Goal: Information Seeking & Learning: Learn about a topic

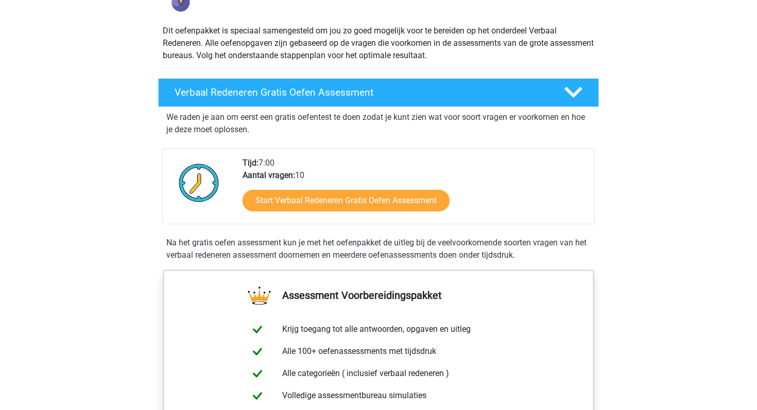
scroll to position [106, 0]
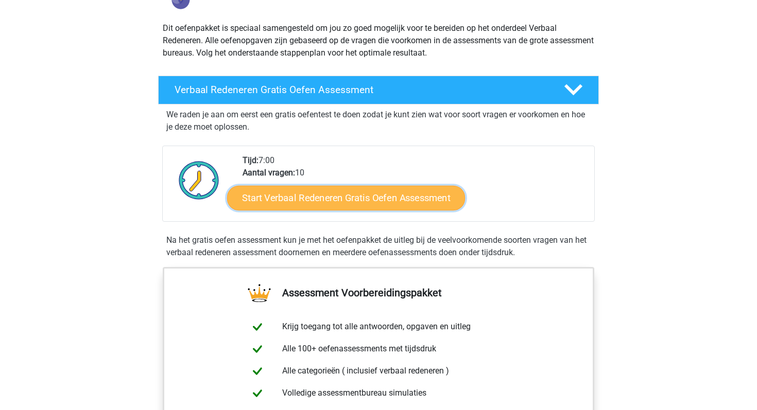
click at [336, 192] on link "Start Verbaal Redeneren Gratis Oefen Assessment" at bounding box center [346, 198] width 238 height 25
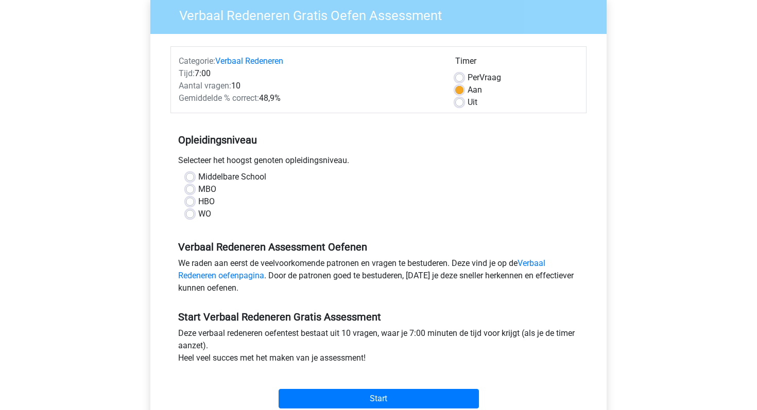
scroll to position [90, 0]
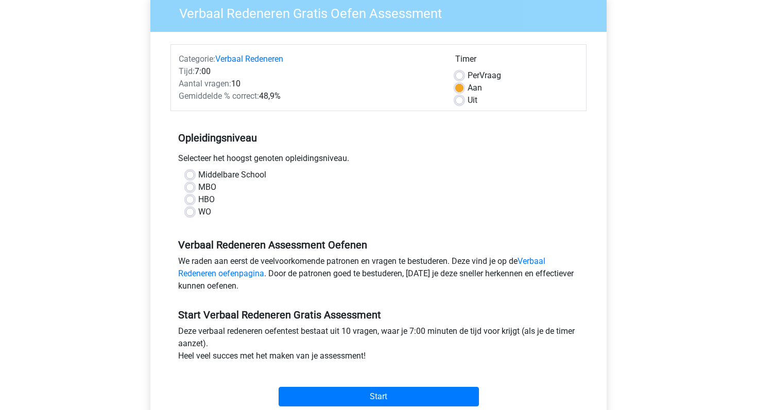
click at [198, 213] on label "WO" at bounding box center [204, 212] width 13 height 12
click at [192, 213] on input "WO" at bounding box center [190, 211] width 8 height 10
radio input "true"
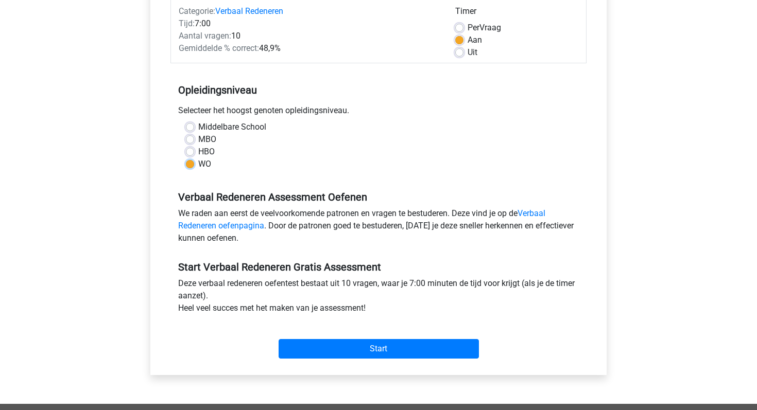
scroll to position [145, 0]
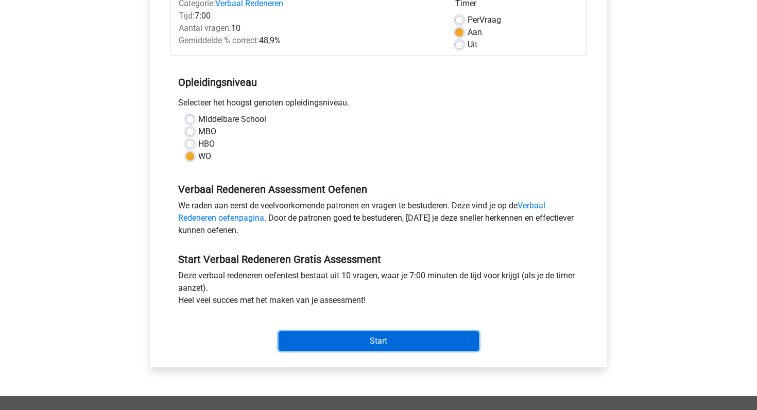
click at [321, 332] on input "Start" at bounding box center [378, 341] width 200 height 20
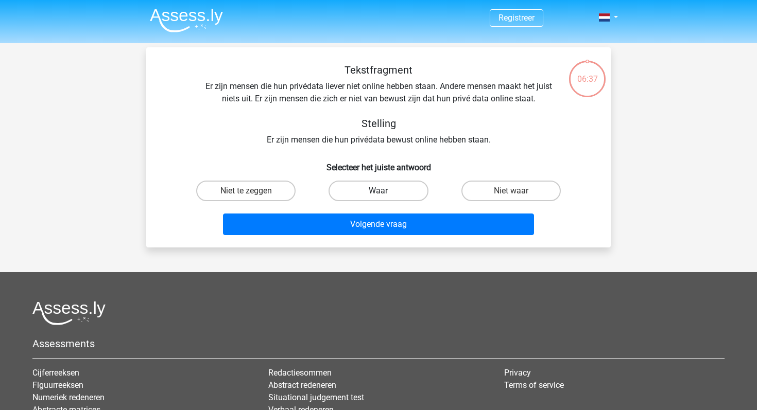
click at [378, 199] on label "Waar" at bounding box center [377, 191] width 99 height 21
click at [378, 198] on input "Waar" at bounding box center [381, 194] width 7 height 7
radio input "true"
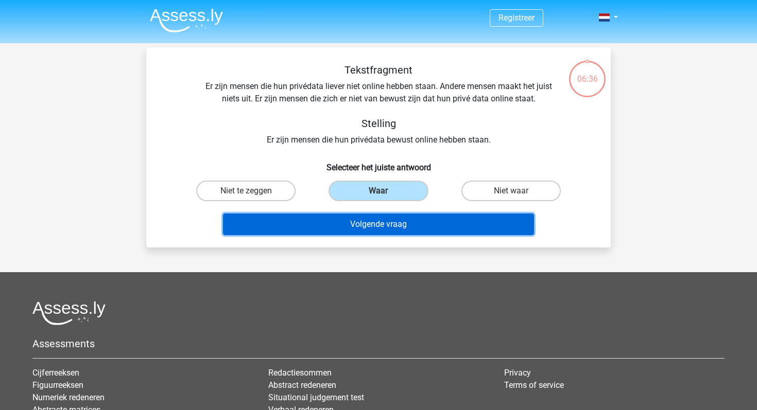
click at [379, 231] on button "Volgende vraag" at bounding box center [378, 225] width 311 height 22
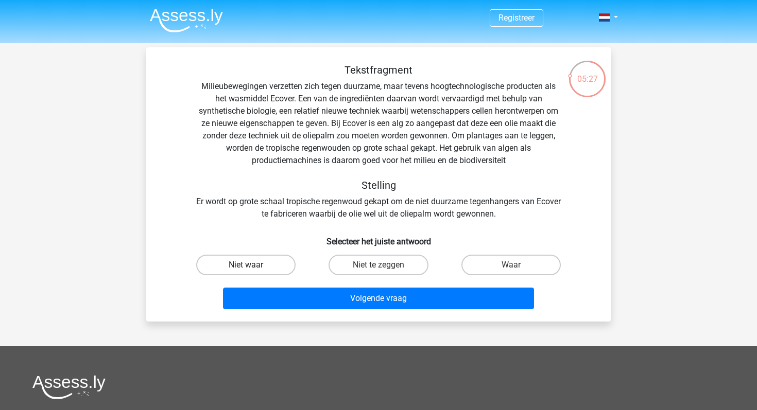
click at [258, 260] on label "Niet waar" at bounding box center [245, 265] width 99 height 21
click at [253, 265] on input "Niet waar" at bounding box center [249, 268] width 7 height 7
radio input "true"
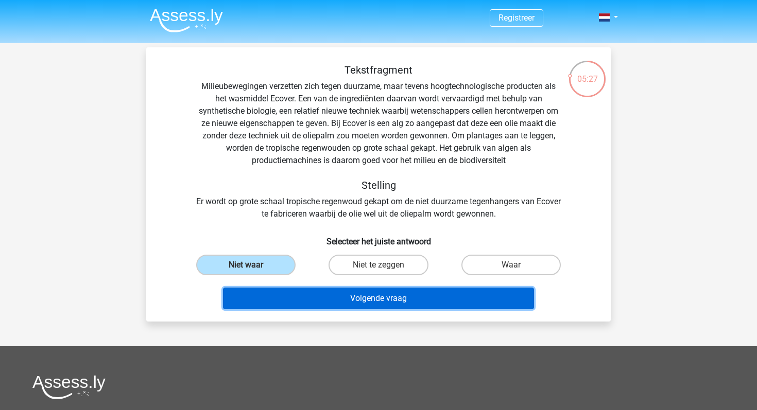
click at [323, 304] on button "Volgende vraag" at bounding box center [378, 299] width 311 height 22
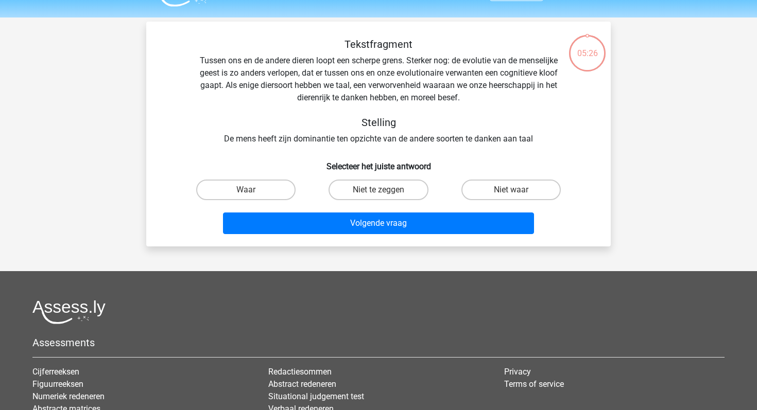
scroll to position [16, 0]
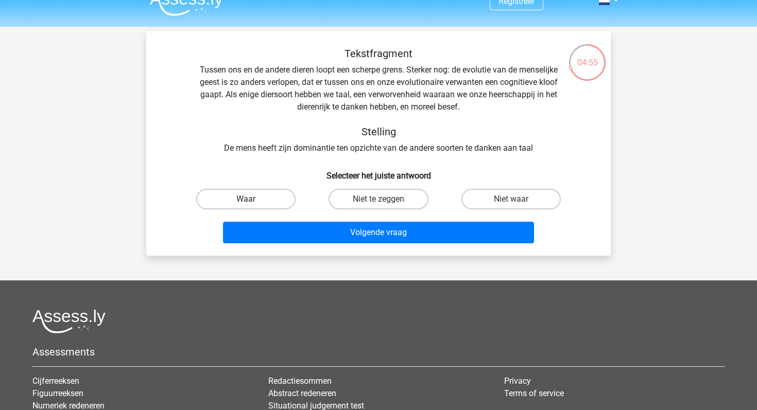
click at [260, 207] on label "Waar" at bounding box center [245, 199] width 99 height 21
click at [253, 206] on input "Waar" at bounding box center [249, 202] width 7 height 7
radio input "true"
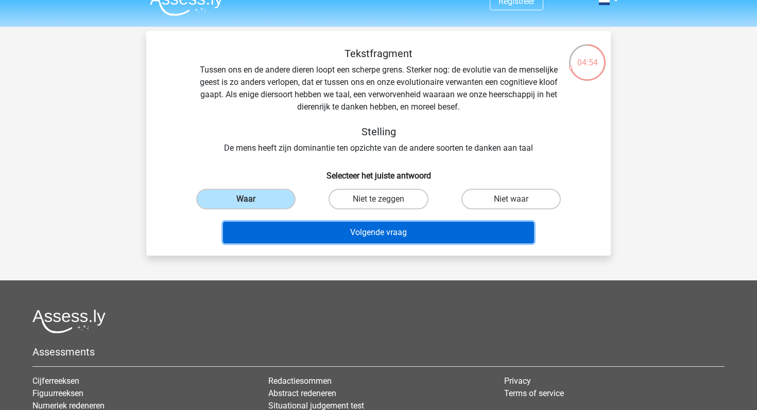
click at [306, 239] on button "Volgende vraag" at bounding box center [378, 233] width 311 height 22
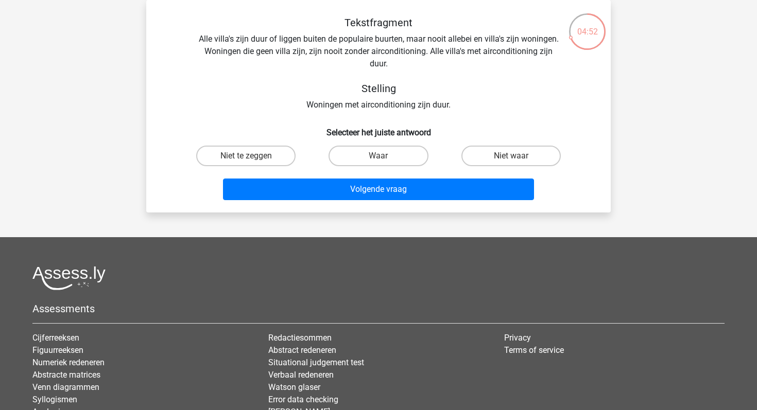
scroll to position [0, 0]
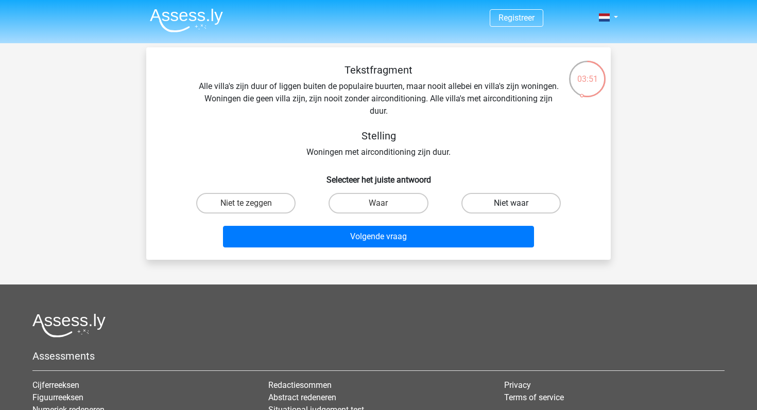
click at [532, 202] on label "Niet waar" at bounding box center [510, 203] width 99 height 21
click at [517, 203] on input "Niet waar" at bounding box center [514, 206] width 7 height 7
radio input "true"
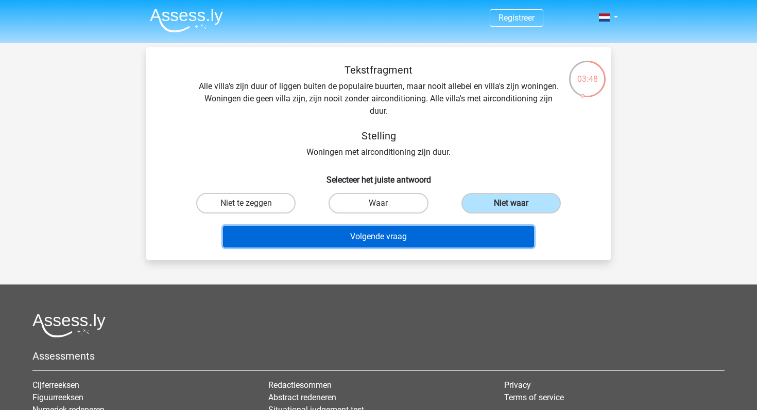
click at [435, 247] on button "Volgende vraag" at bounding box center [378, 237] width 311 height 22
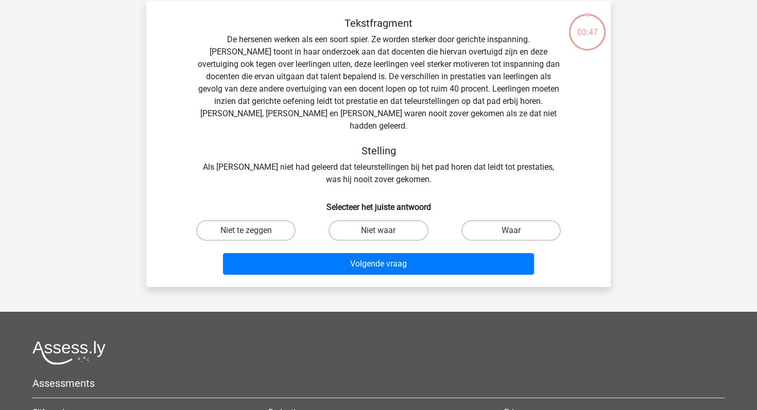
scroll to position [47, 0]
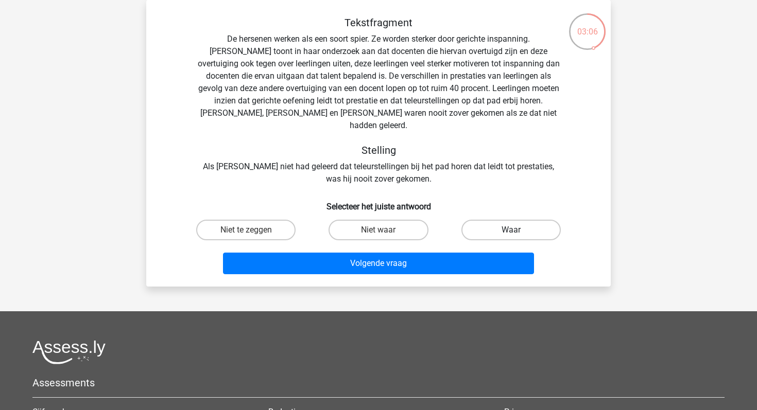
click at [515, 220] on label "Waar" at bounding box center [510, 230] width 99 height 21
click at [515, 230] on input "Waar" at bounding box center [514, 233] width 7 height 7
radio input "true"
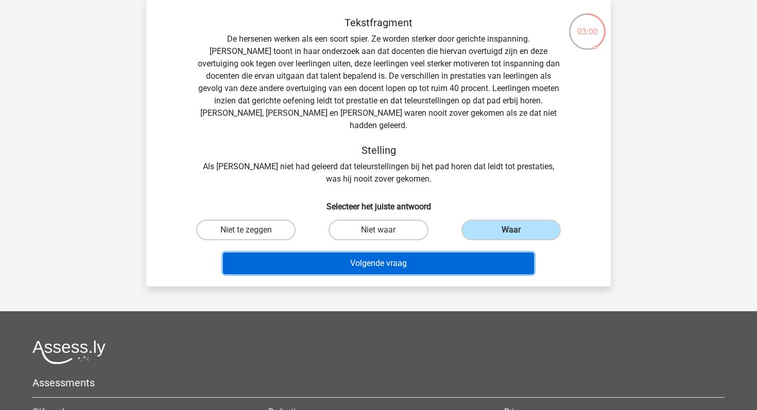
click at [414, 256] on button "Volgende vraag" at bounding box center [378, 264] width 311 height 22
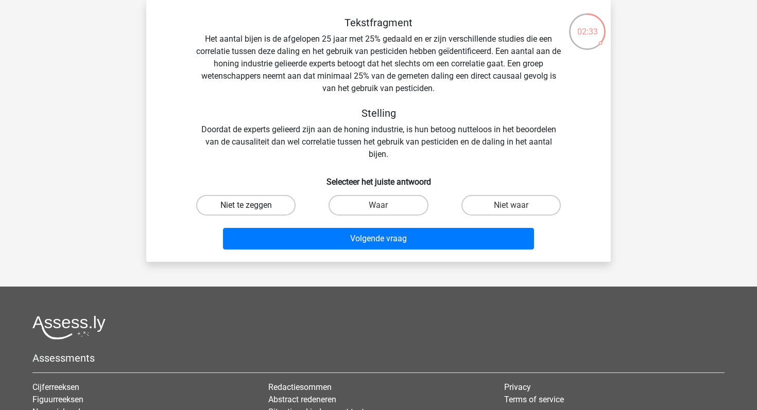
click at [255, 213] on label "Niet te zeggen" at bounding box center [245, 205] width 99 height 21
click at [253, 212] on input "Niet te zeggen" at bounding box center [249, 208] width 7 height 7
radio input "true"
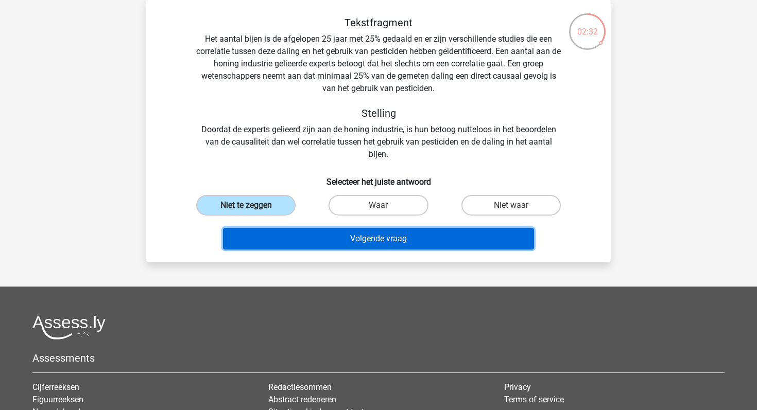
click at [316, 244] on button "Volgende vraag" at bounding box center [378, 239] width 311 height 22
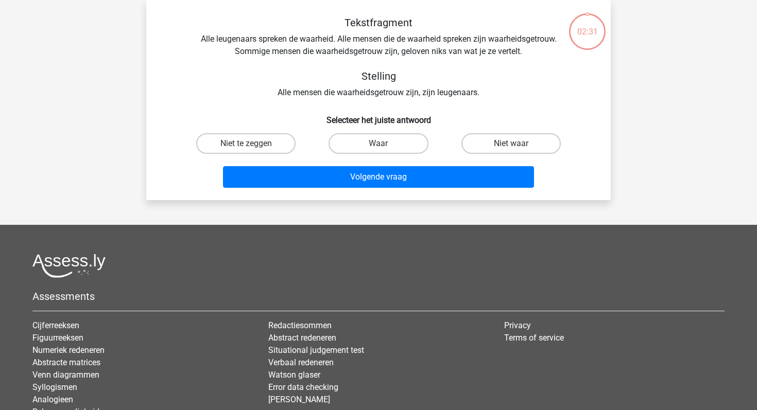
scroll to position [31, 0]
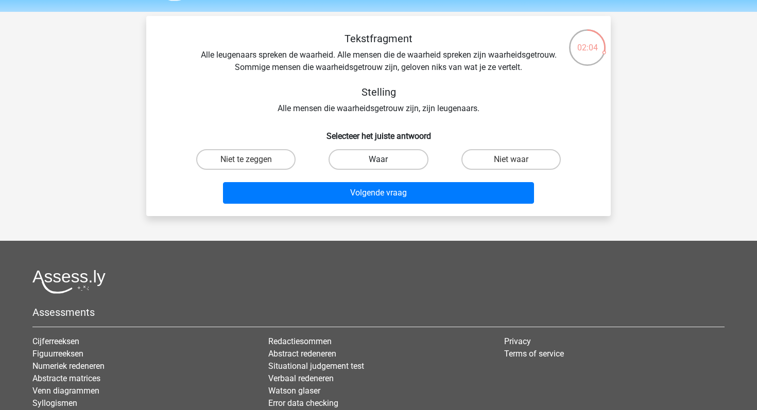
click at [377, 160] on label "Waar" at bounding box center [377, 159] width 99 height 21
click at [378, 160] on input "Waar" at bounding box center [381, 163] width 7 height 7
radio input "true"
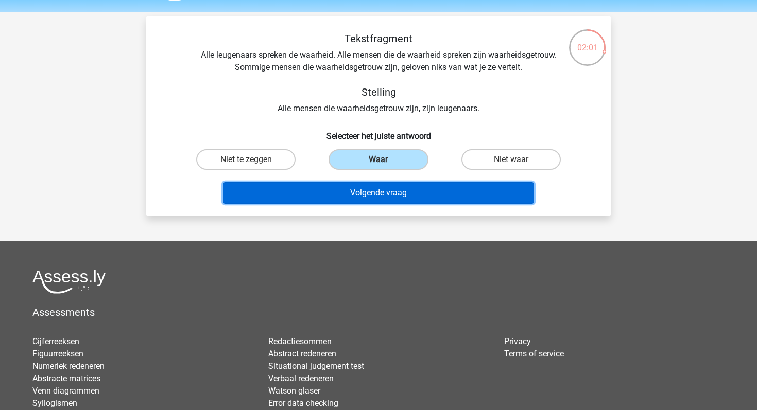
click at [376, 201] on button "Volgende vraag" at bounding box center [378, 193] width 311 height 22
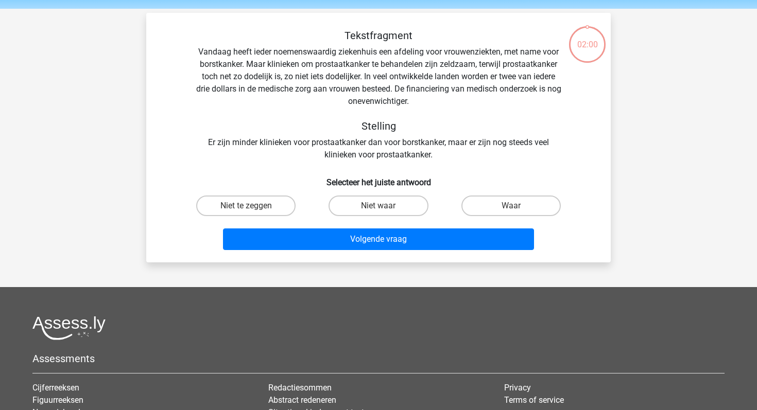
scroll to position [33, 0]
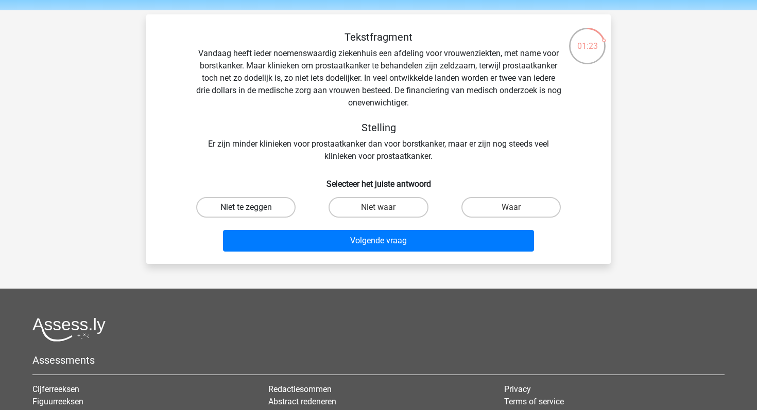
click at [267, 208] on label "Niet te zeggen" at bounding box center [245, 207] width 99 height 21
click at [253, 208] on input "Niet te zeggen" at bounding box center [249, 210] width 7 height 7
radio input "true"
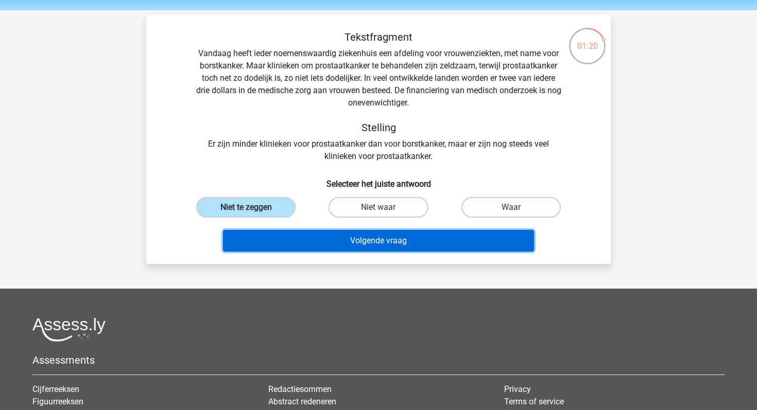
click at [352, 238] on button "Volgende vraag" at bounding box center [378, 241] width 311 height 22
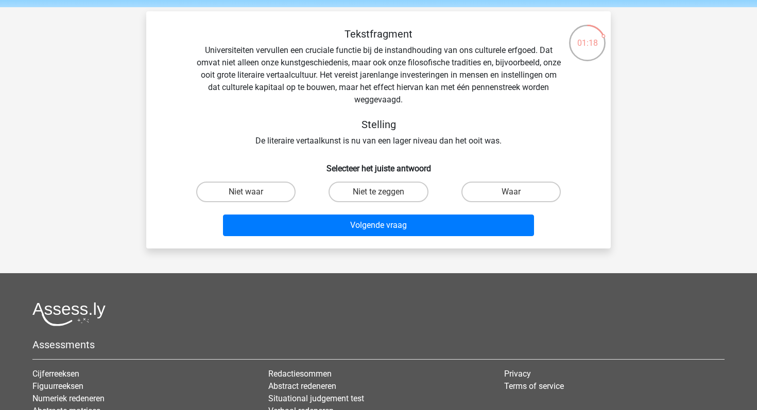
scroll to position [34, 0]
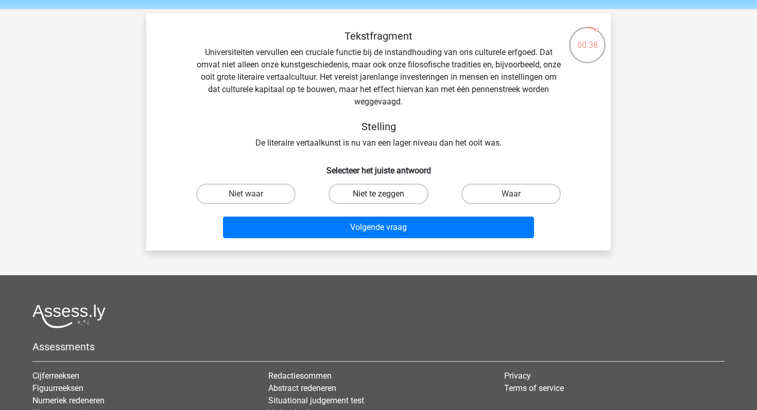
click at [404, 185] on label "Niet te zeggen" at bounding box center [377, 194] width 99 height 21
click at [385, 194] on input "Niet te zeggen" at bounding box center [381, 197] width 7 height 7
radio input "true"
click at [403, 241] on div "Volgende vraag" at bounding box center [378, 230] width 397 height 26
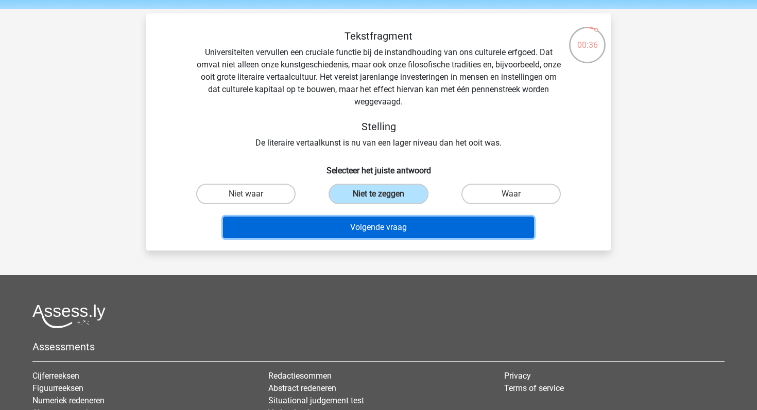
click at [405, 233] on button "Volgende vraag" at bounding box center [378, 228] width 311 height 22
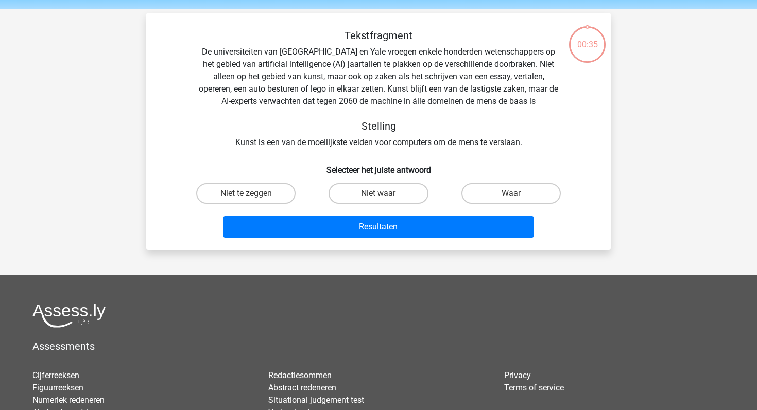
scroll to position [32, 0]
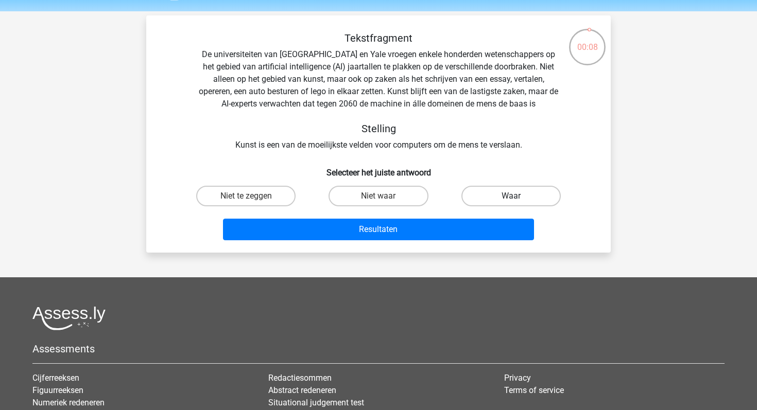
click at [511, 191] on label "Waar" at bounding box center [510, 196] width 99 height 21
click at [511, 196] on input "Waar" at bounding box center [514, 199] width 7 height 7
radio input "true"
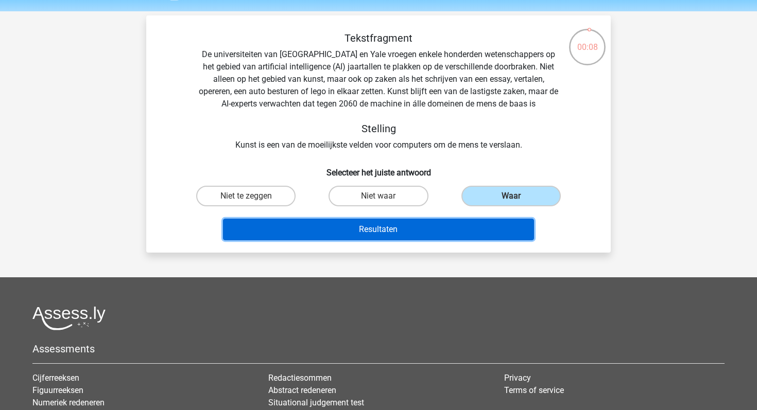
click at [459, 233] on button "Resultaten" at bounding box center [378, 230] width 311 height 22
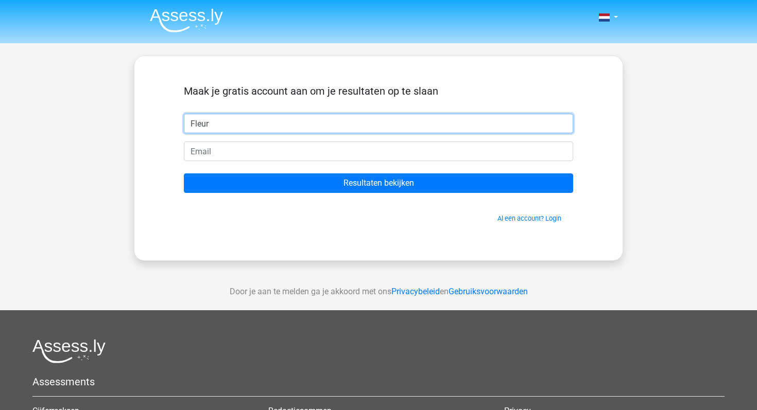
type input "Fleur"
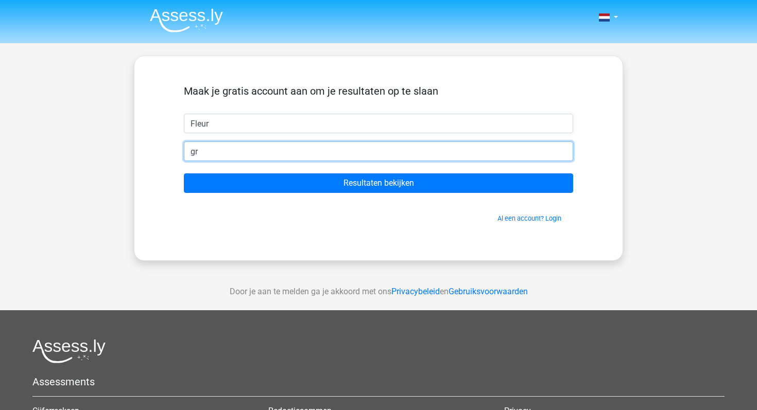
type input "g"
type input "fleur.gramkow@gmail.com"
click at [184, 173] on input "Resultaten bekijken" at bounding box center [378, 183] width 389 height 20
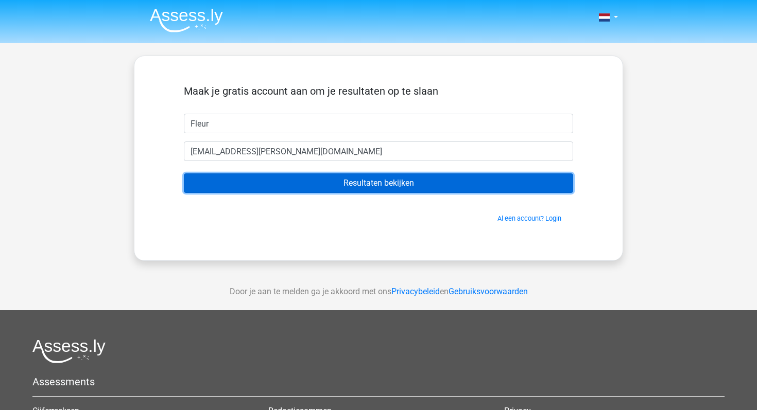
click at [351, 180] on input "Resultaten bekijken" at bounding box center [378, 183] width 389 height 20
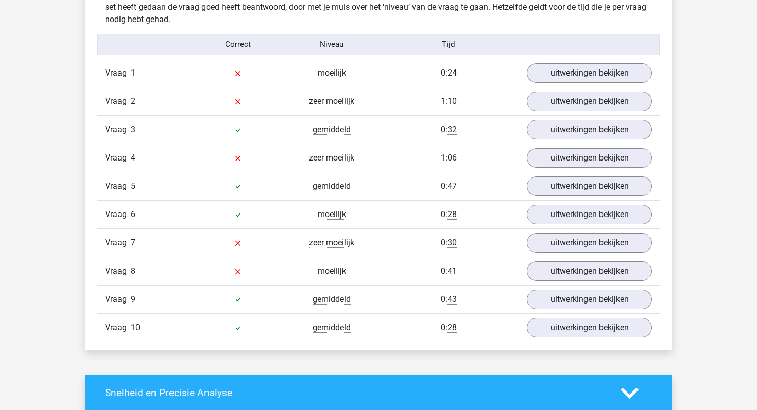
scroll to position [830, 0]
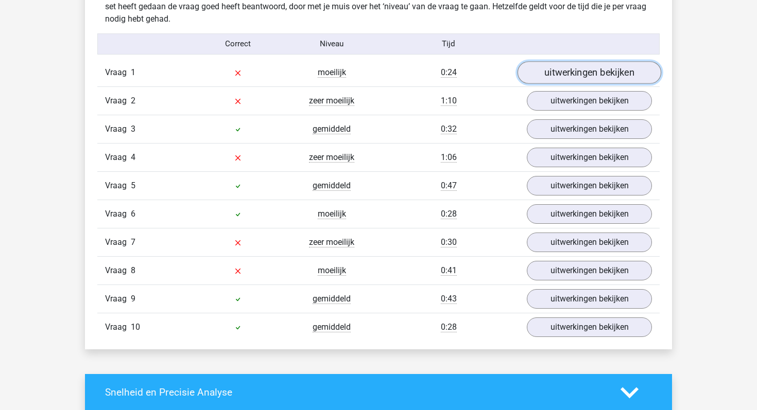
click at [575, 68] on link "uitwerkingen bekijken" at bounding box center [589, 72] width 144 height 23
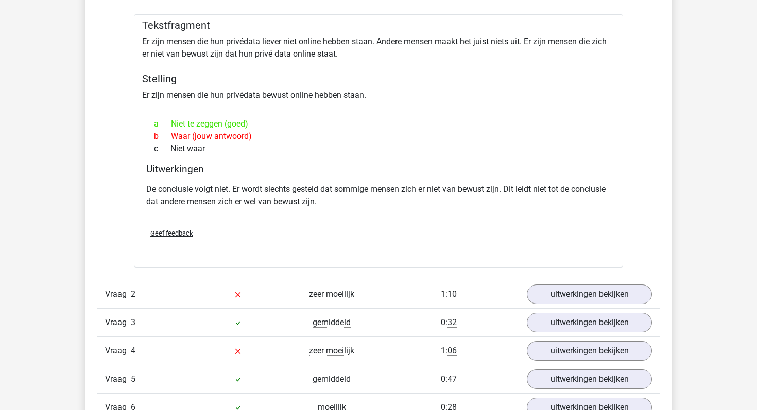
scroll to position [915, 0]
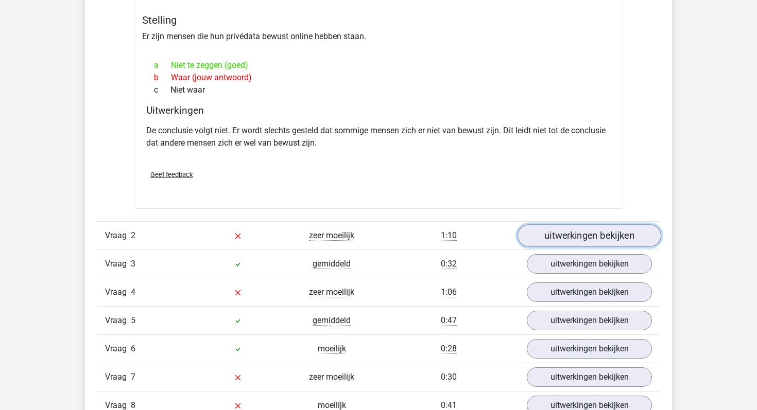
click at [568, 240] on link "uitwerkingen bekijken" at bounding box center [589, 235] width 144 height 23
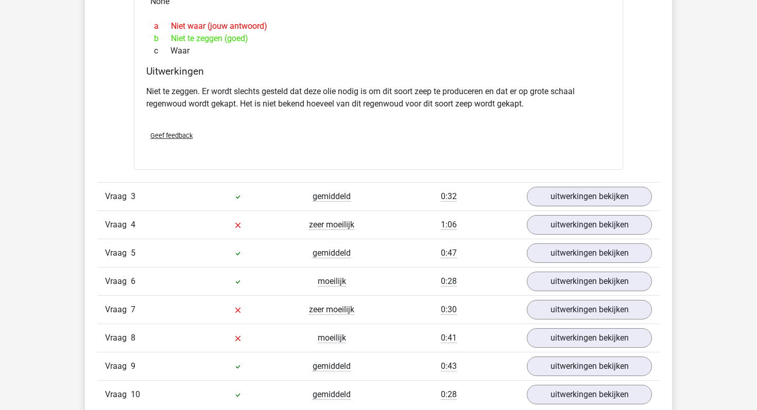
scroll to position [1393, 0]
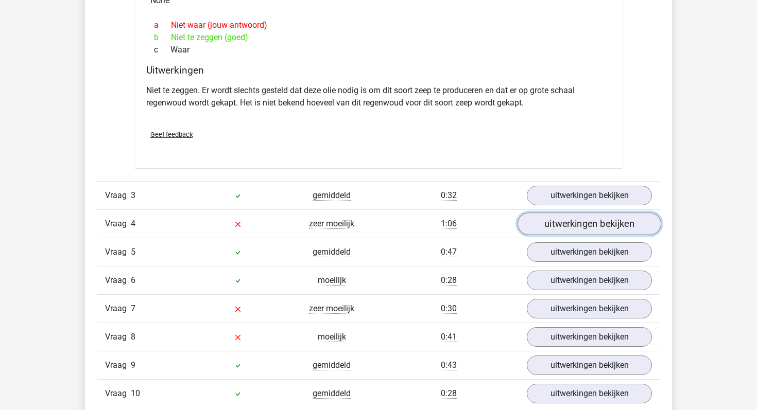
click at [581, 225] on link "uitwerkingen bekijken" at bounding box center [589, 224] width 144 height 23
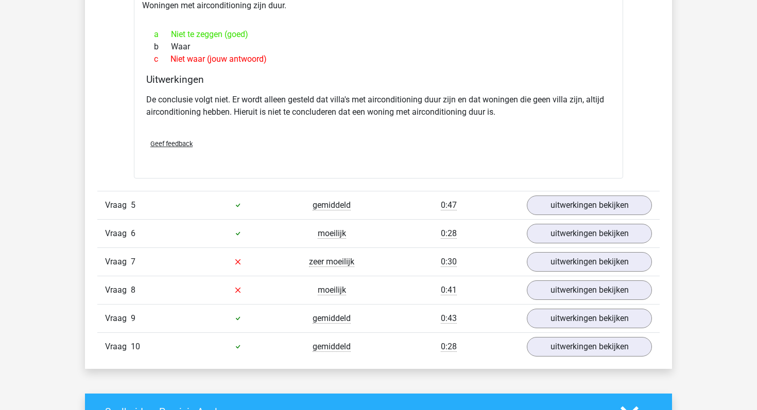
scroll to position [1721, 0]
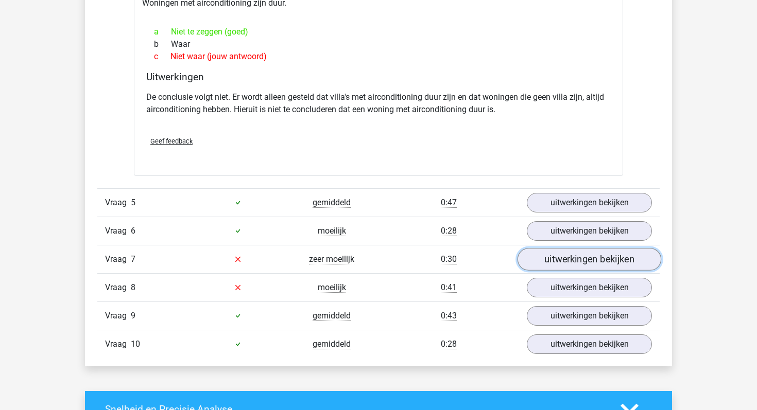
click at [571, 258] on link "uitwerkingen bekijken" at bounding box center [589, 259] width 144 height 23
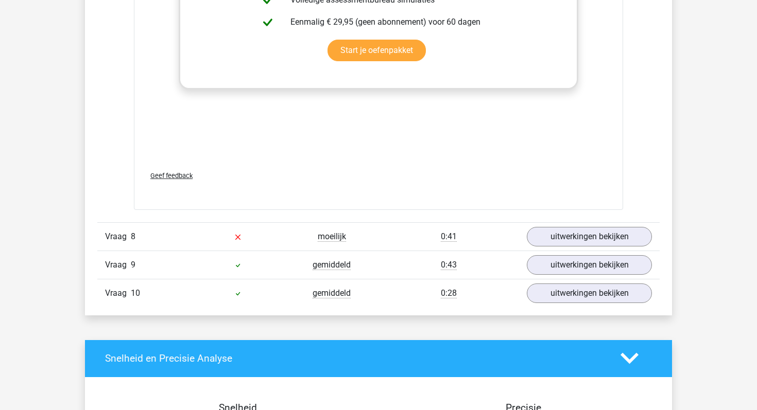
scroll to position [2327, 0]
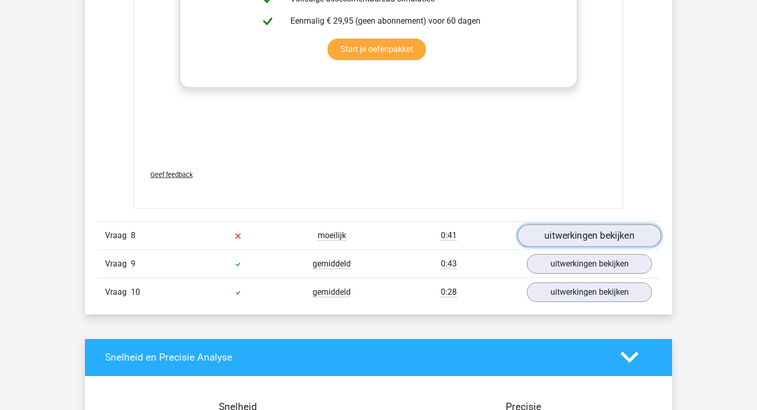
click at [572, 226] on link "uitwerkingen bekijken" at bounding box center [589, 235] width 144 height 23
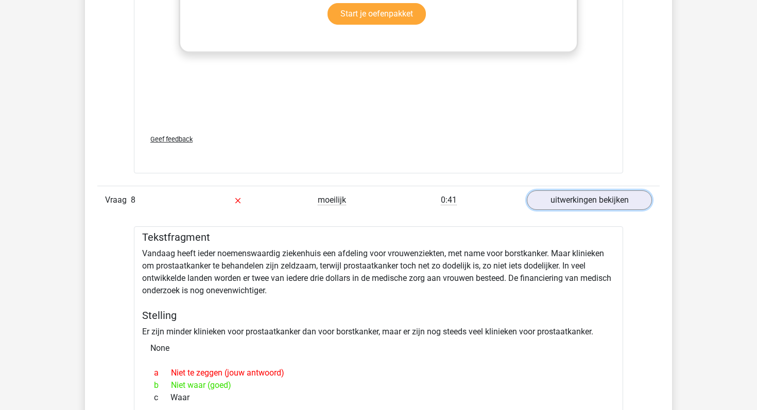
scroll to position [2077, 0]
